Goal: Information Seeking & Learning: Understand process/instructions

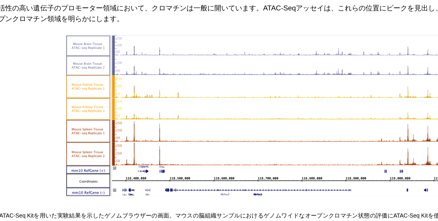
scroll to position [610, 0]
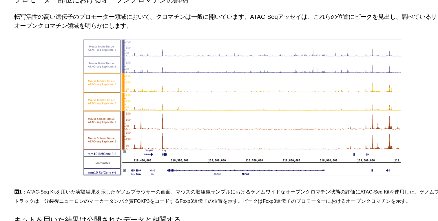
click at [178, 79] on img at bounding box center [219, 97] width 203 height 87
click at [178, 87] on img at bounding box center [219, 97] width 203 height 87
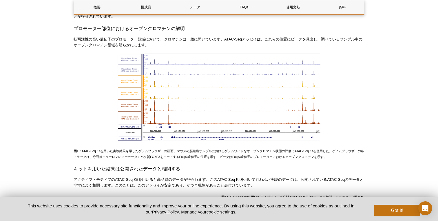
click at [178, 92] on img at bounding box center [219, 97] width 203 height 87
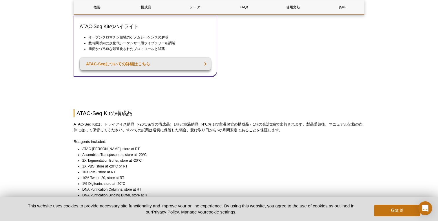
scroll to position [221, 0]
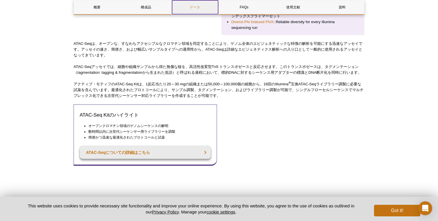
click at [193, 7] on link "データ" at bounding box center [195, 7] width 46 height 14
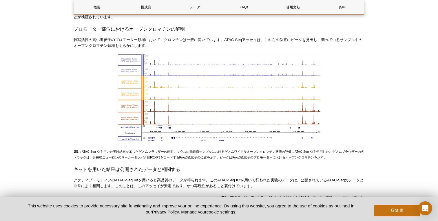
scroll to position [611, 0]
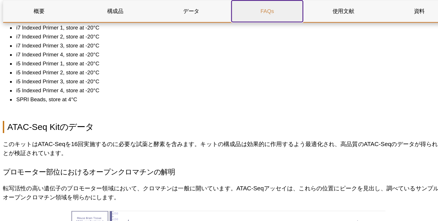
click at [244, 5] on link "FAQs" at bounding box center [244, 7] width 46 height 14
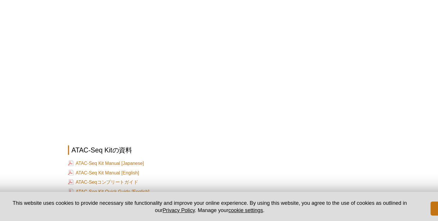
scroll to position [1446, 0]
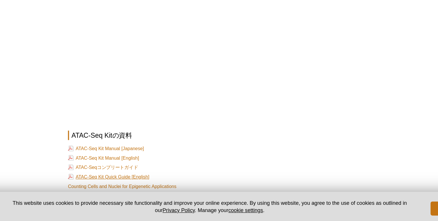
click at [113, 182] on link "ATAC-Seq Kit Quick Guide [English]" at bounding box center [107, 184] width 67 height 5
